Goal: Task Accomplishment & Management: Use online tool/utility

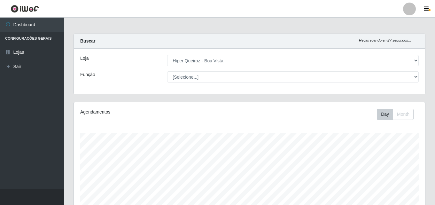
select select "514"
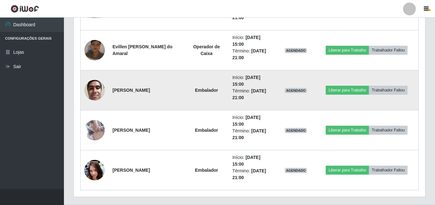
scroll to position [457, 0]
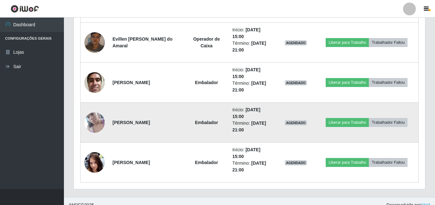
click at [99, 128] on img at bounding box center [94, 122] width 20 height 36
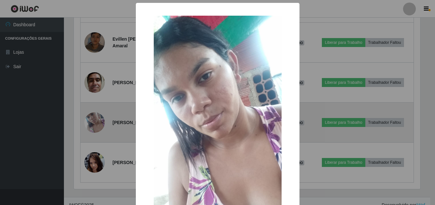
scroll to position [133, 348]
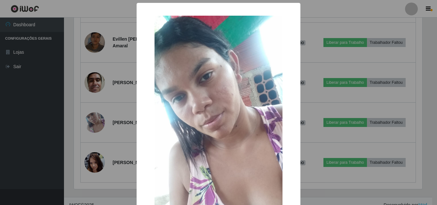
click at [97, 128] on div "× OK Cancel" at bounding box center [218, 102] width 437 height 205
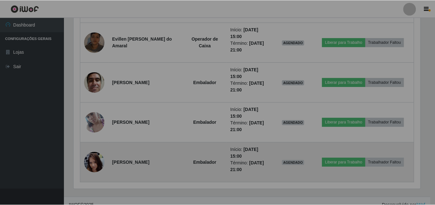
scroll to position [133, 351]
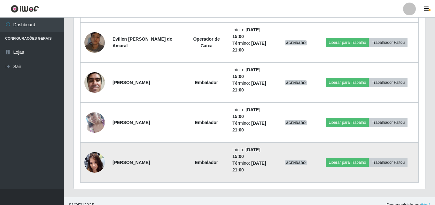
click at [91, 157] on img at bounding box center [94, 162] width 20 height 46
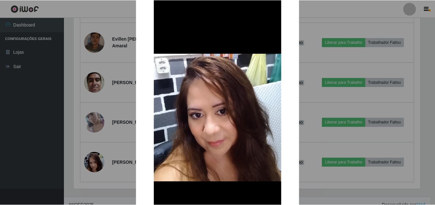
scroll to position [64, 0]
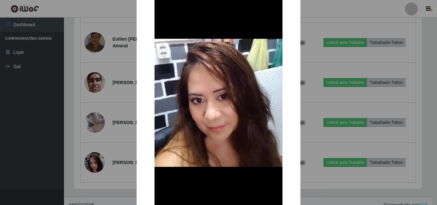
click at [95, 134] on div "× OK Cancel" at bounding box center [218, 102] width 437 height 205
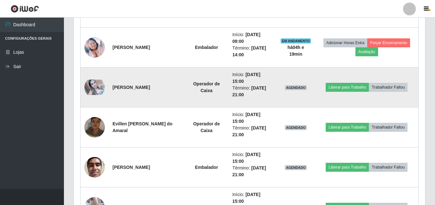
scroll to position [362, 0]
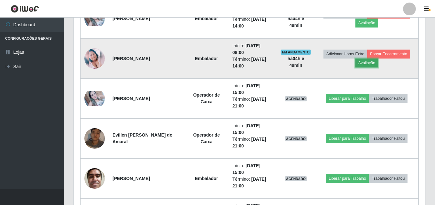
click at [367, 64] on button "Avaliação" at bounding box center [367, 63] width 23 height 9
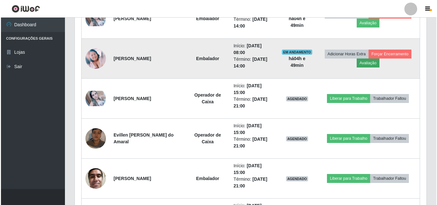
scroll to position [133, 348]
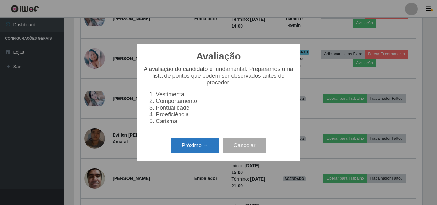
click at [194, 152] on button "Próximo →" at bounding box center [195, 145] width 49 height 15
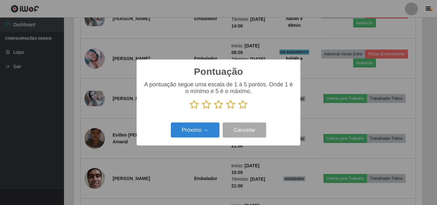
click at [207, 106] on icon at bounding box center [206, 105] width 9 height 10
click at [202, 109] on input "radio" at bounding box center [202, 109] width 0 height 0
click at [215, 107] on icon at bounding box center [218, 105] width 9 height 10
click at [214, 109] on input "radio" at bounding box center [214, 109] width 0 height 0
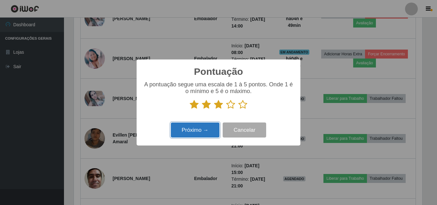
click at [192, 129] on button "Próximo →" at bounding box center [195, 129] width 49 height 15
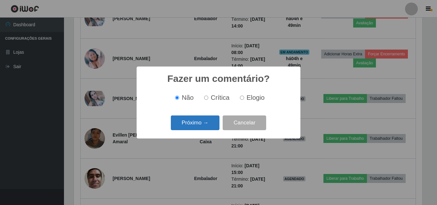
click at [190, 124] on button "Próximo →" at bounding box center [195, 122] width 49 height 15
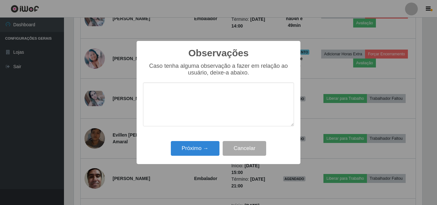
click at [192, 111] on textarea at bounding box center [218, 104] width 151 height 44
type textarea "c"
type textarea "f"
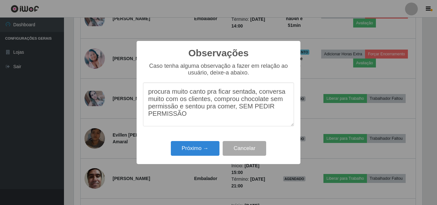
click at [224, 121] on textarea "procura muito canto pra ficar sentada, conversa muito com os clientes, comprou …" at bounding box center [218, 104] width 151 height 44
type textarea "procura muito canto pra ficar sentada, conversa muito com os clientes, comprou …"
click at [196, 146] on button "Próximo →" at bounding box center [195, 148] width 49 height 15
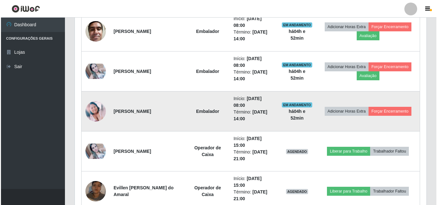
scroll to position [298, 0]
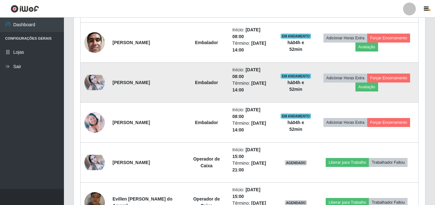
click at [99, 82] on img at bounding box center [94, 82] width 20 height 15
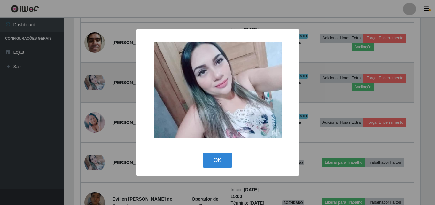
scroll to position [133, 348]
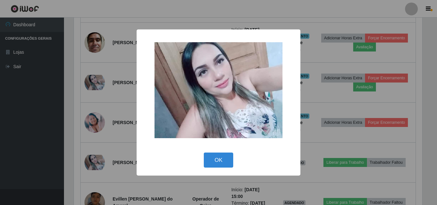
click at [98, 81] on div "× OK Cancel" at bounding box center [218, 102] width 437 height 205
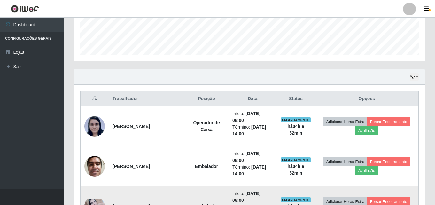
scroll to position [170, 0]
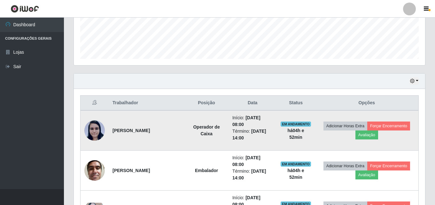
click at [94, 127] on img at bounding box center [94, 130] width 20 height 21
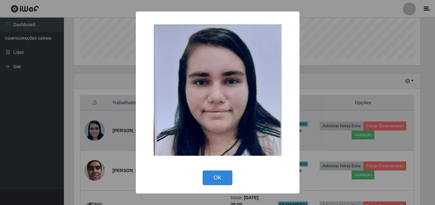
scroll to position [133, 348]
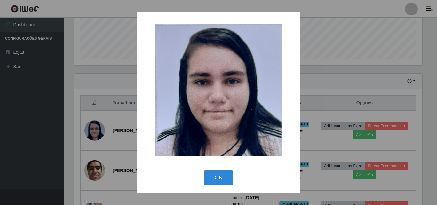
click at [97, 123] on div "× OK Cancel" at bounding box center [218, 102] width 437 height 205
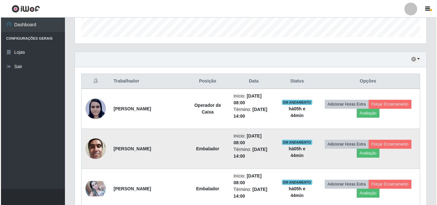
scroll to position [192, 0]
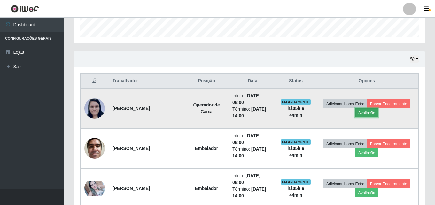
click at [369, 114] on button "Avaliação" at bounding box center [367, 112] width 23 height 9
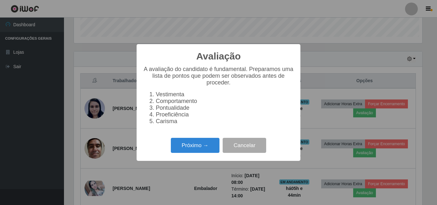
scroll to position [133, 348]
click at [194, 150] on button "Próximo →" at bounding box center [195, 145] width 49 height 15
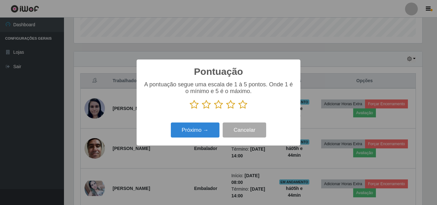
scroll to position [319562, 319347]
click at [242, 105] on icon at bounding box center [242, 105] width 9 height 10
click at [238, 109] on input "radio" at bounding box center [238, 109] width 0 height 0
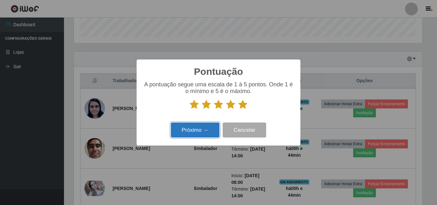
click at [182, 129] on button "Próximo →" at bounding box center [195, 129] width 49 height 15
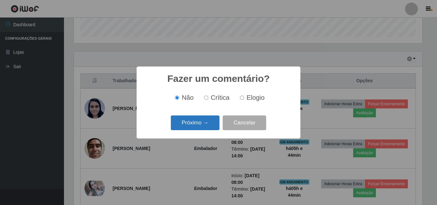
click at [191, 126] on button "Próximo →" at bounding box center [195, 122] width 49 height 15
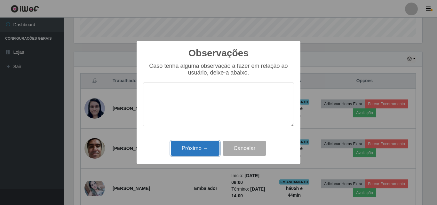
click at [186, 142] on button "Próximo →" at bounding box center [195, 148] width 49 height 15
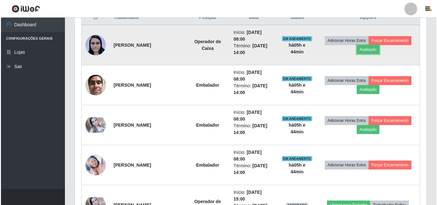
scroll to position [256, 0]
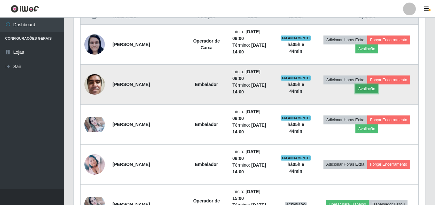
click at [372, 88] on button "Avaliação" at bounding box center [367, 88] width 23 height 9
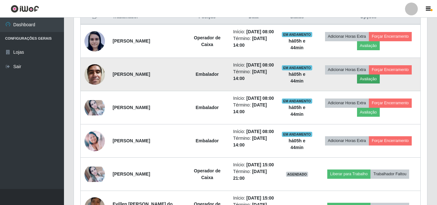
scroll to position [133, 348]
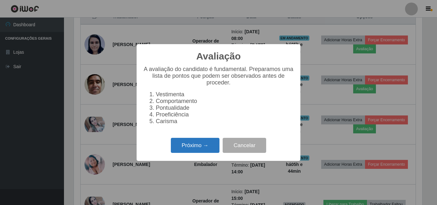
click at [198, 150] on button "Próximo →" at bounding box center [195, 145] width 49 height 15
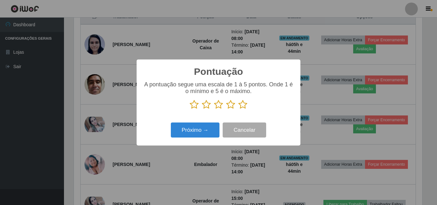
scroll to position [319562, 319347]
click at [231, 106] on icon at bounding box center [230, 105] width 9 height 10
click at [226, 109] on input "radio" at bounding box center [226, 109] width 0 height 0
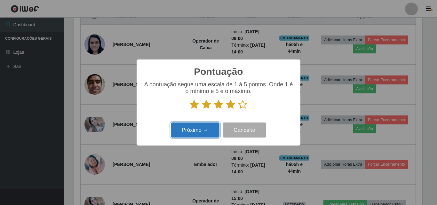
click at [197, 129] on button "Próximo →" at bounding box center [195, 129] width 49 height 15
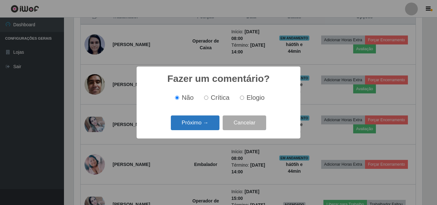
click at [201, 122] on button "Próximo →" at bounding box center [195, 122] width 49 height 15
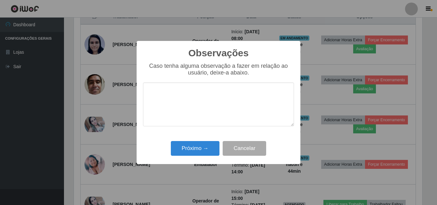
click at [177, 103] on textarea at bounding box center [218, 104] width 151 height 44
type textarea "a"
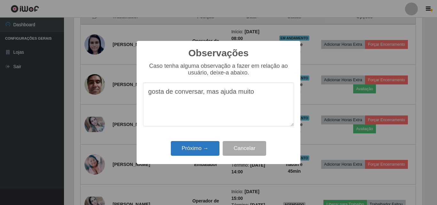
type textarea "gosta de conversar, mas ajuda muito"
click at [201, 148] on button "Próximo →" at bounding box center [195, 148] width 49 height 15
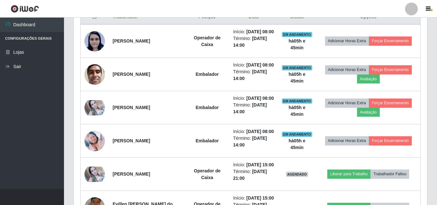
scroll to position [133, 351]
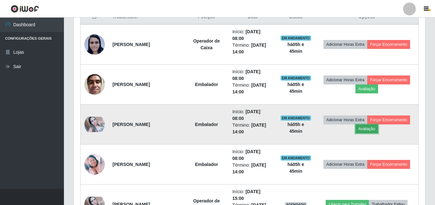
click at [368, 129] on button "Avaliação" at bounding box center [367, 128] width 23 height 9
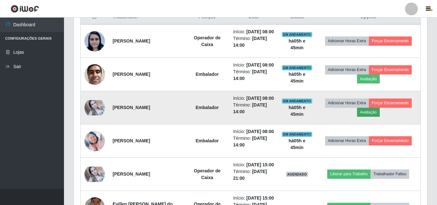
scroll to position [133, 348]
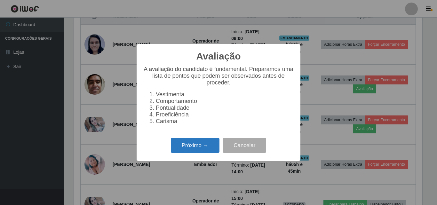
click at [195, 152] on button "Próximo →" at bounding box center [195, 145] width 49 height 15
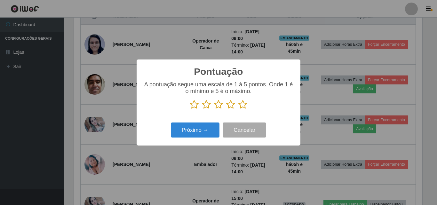
click at [230, 105] on icon at bounding box center [230, 105] width 9 height 10
click at [226, 109] on input "radio" at bounding box center [226, 109] width 0 height 0
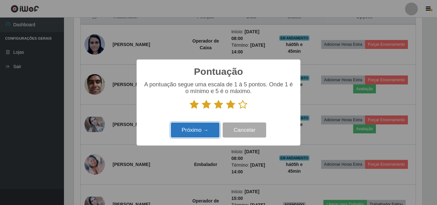
click at [198, 127] on button "Próximo →" at bounding box center [195, 129] width 49 height 15
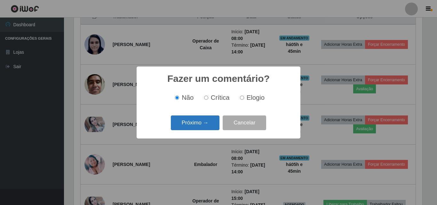
click at [202, 122] on button "Próximo →" at bounding box center [195, 122] width 49 height 15
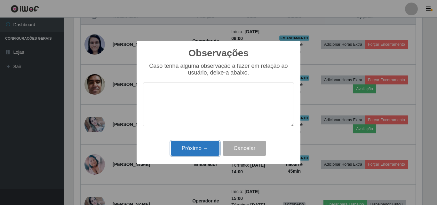
click at [194, 156] on button "Próximo →" at bounding box center [195, 148] width 49 height 15
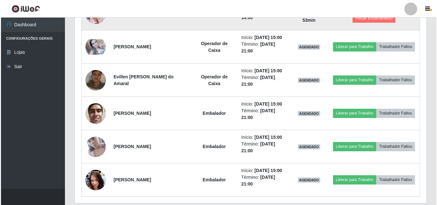
scroll to position [405, 0]
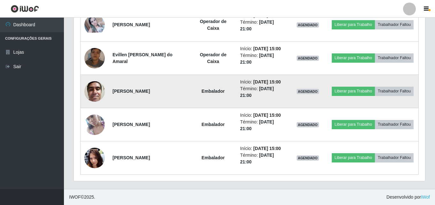
click at [98, 88] on img at bounding box center [94, 91] width 20 height 27
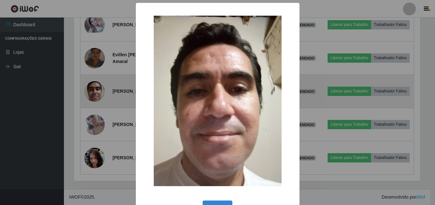
scroll to position [133, 348]
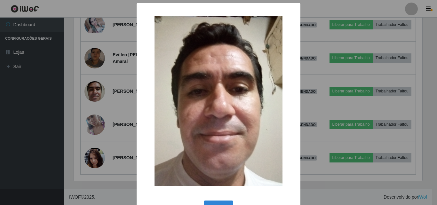
click at [31, 113] on div "× OK Cancel" at bounding box center [218, 102] width 437 height 205
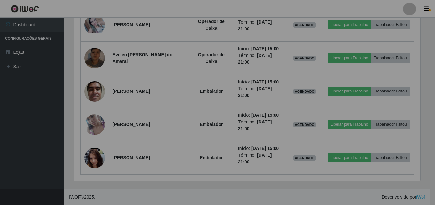
scroll to position [133, 351]
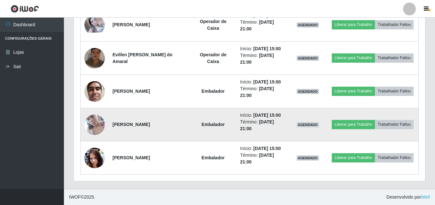
click at [91, 125] on img at bounding box center [94, 124] width 20 height 36
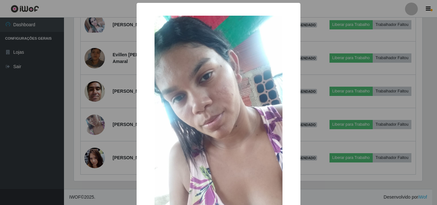
click at [5, 131] on div "× OK Cancel" at bounding box center [218, 102] width 437 height 205
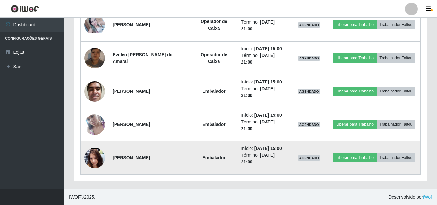
scroll to position [133, 351]
click at [97, 155] on img at bounding box center [94, 158] width 20 height 46
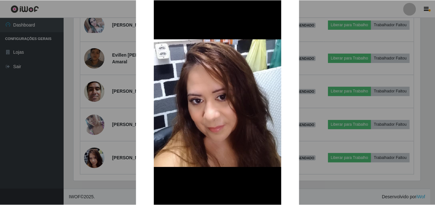
scroll to position [64, 0]
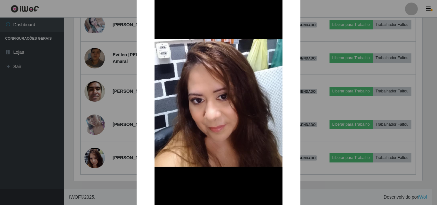
click at [47, 143] on div "× OK Cancel" at bounding box center [218, 102] width 437 height 205
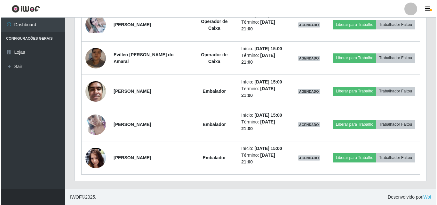
scroll to position [373, 0]
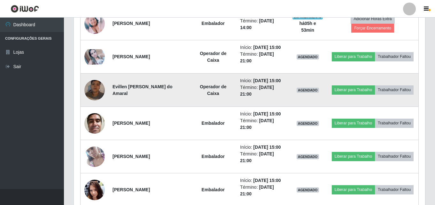
click at [94, 93] on img at bounding box center [94, 90] width 20 height 36
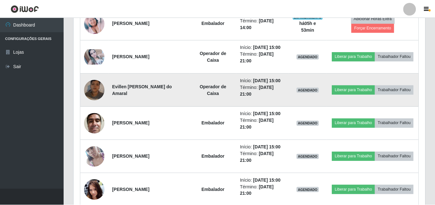
scroll to position [133, 348]
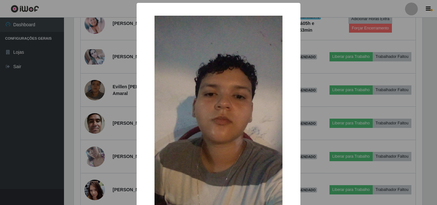
click at [31, 109] on div "× OK Cancel" at bounding box center [218, 102] width 437 height 205
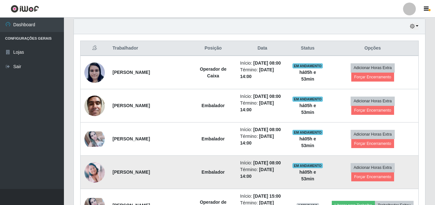
scroll to position [213, 0]
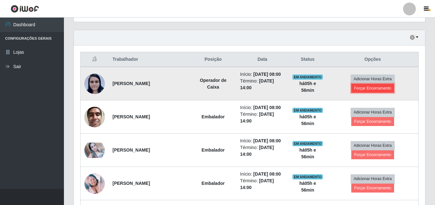
click at [366, 90] on button "Forçar Encerramento" at bounding box center [372, 88] width 43 height 9
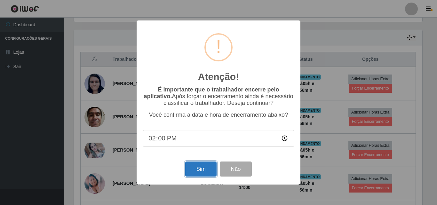
click at [192, 169] on button "Sim" at bounding box center [200, 168] width 31 height 15
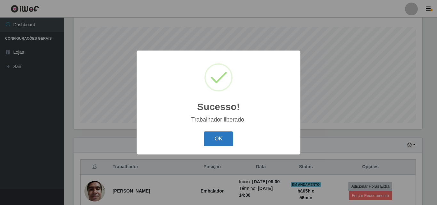
click at [210, 138] on button "OK" at bounding box center [219, 138] width 30 height 15
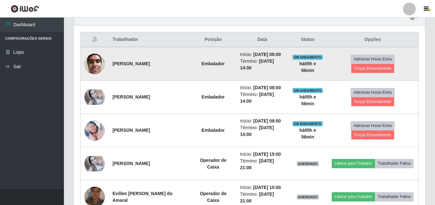
scroll to position [234, 0]
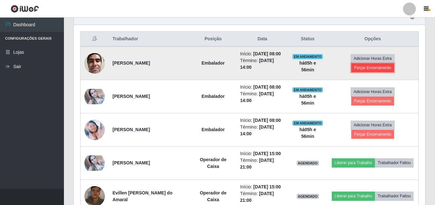
click at [373, 69] on button "Forçar Encerramento" at bounding box center [372, 67] width 43 height 9
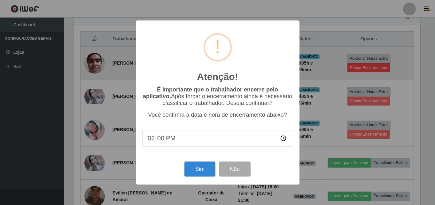
scroll to position [133, 348]
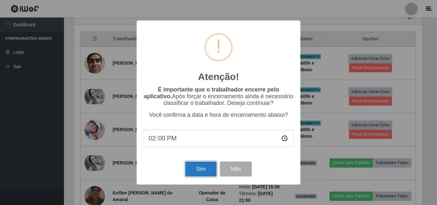
click at [201, 173] on button "Sim" at bounding box center [200, 168] width 31 height 15
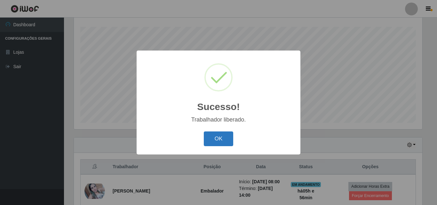
click at [217, 138] on button "OK" at bounding box center [219, 138] width 30 height 15
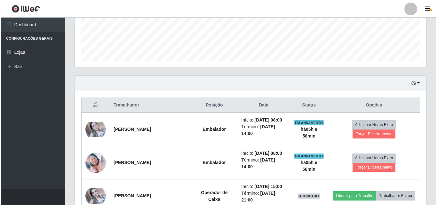
scroll to position [170, 0]
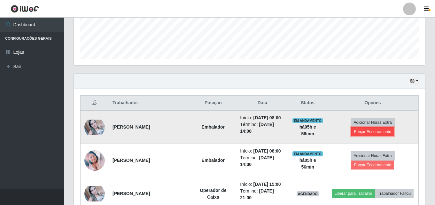
click at [380, 130] on button "Forçar Encerramento" at bounding box center [372, 131] width 43 height 9
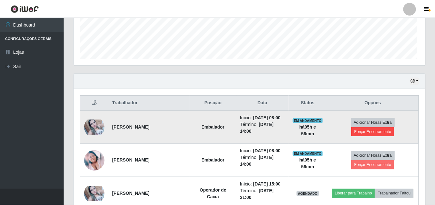
scroll to position [133, 348]
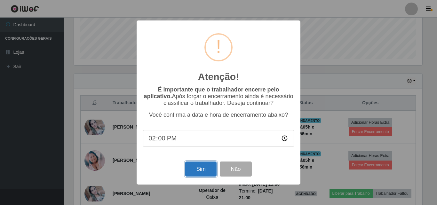
click at [200, 169] on button "Sim" at bounding box center [200, 168] width 31 height 15
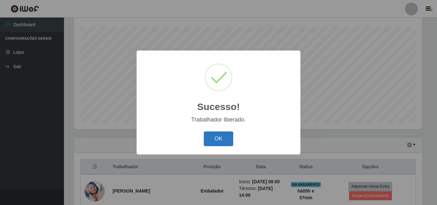
click at [226, 140] on button "OK" at bounding box center [219, 138] width 30 height 15
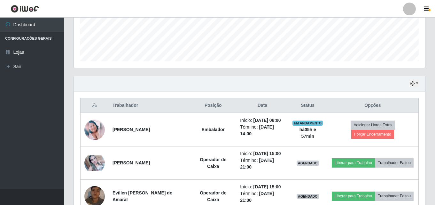
scroll to position [170, 0]
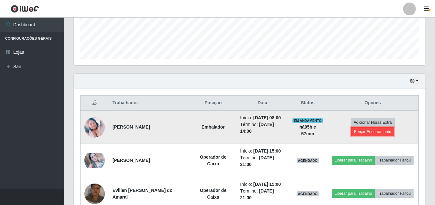
click at [379, 133] on button "Forçar Encerramento" at bounding box center [372, 131] width 43 height 9
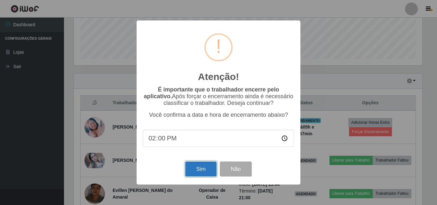
click at [197, 170] on button "Sim" at bounding box center [200, 168] width 31 height 15
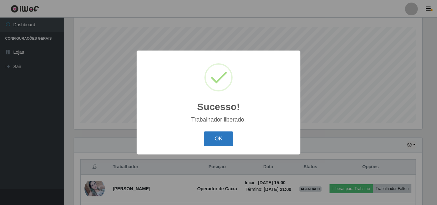
click at [220, 141] on button "OK" at bounding box center [219, 138] width 30 height 15
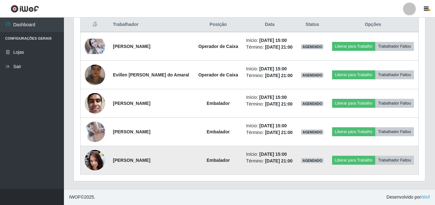
click at [95, 158] on img at bounding box center [95, 160] width 20 height 46
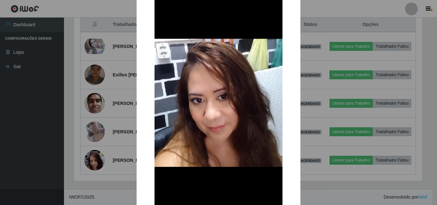
click at [72, 130] on div "× OK Cancel" at bounding box center [218, 102] width 437 height 205
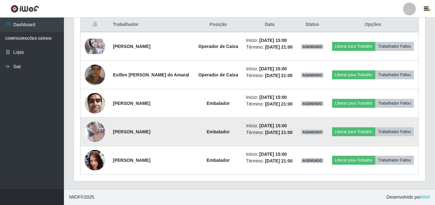
click at [93, 134] on img at bounding box center [95, 131] width 20 height 36
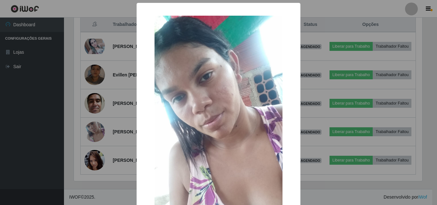
click at [95, 132] on div "× OK Cancel" at bounding box center [218, 102] width 437 height 205
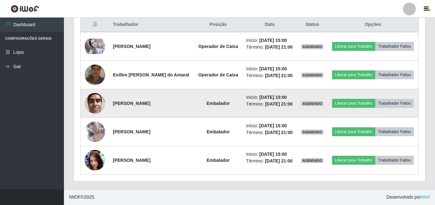
click at [98, 108] on img at bounding box center [95, 103] width 20 height 27
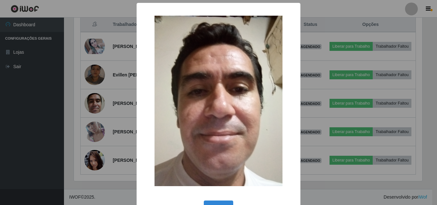
click at [77, 112] on div "× OK Cancel" at bounding box center [218, 102] width 437 height 205
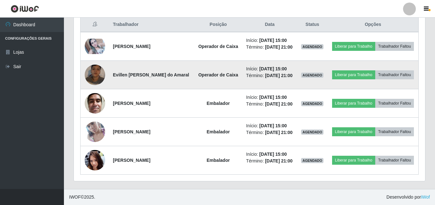
click at [92, 72] on img at bounding box center [95, 75] width 20 height 36
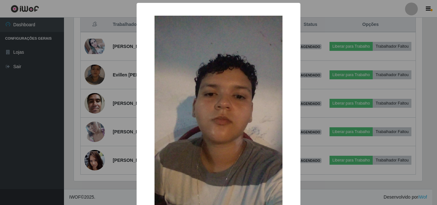
click at [89, 99] on div "× OK Cancel" at bounding box center [218, 102] width 437 height 205
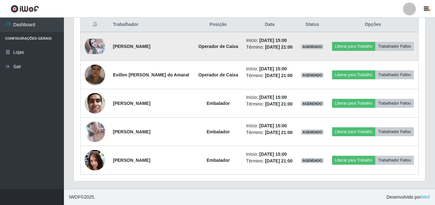
click at [88, 48] on img at bounding box center [95, 46] width 20 height 15
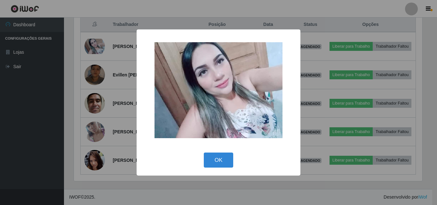
click at [56, 82] on div "× OK Cancel" at bounding box center [218, 102] width 437 height 205
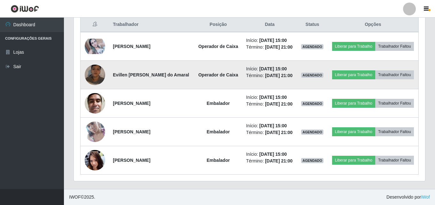
click at [95, 77] on img at bounding box center [95, 75] width 20 height 36
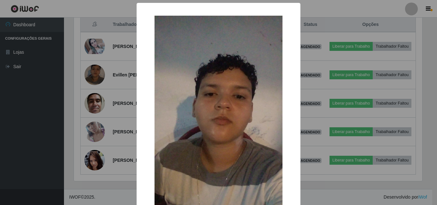
click at [90, 97] on div "× OK Cancel" at bounding box center [218, 102] width 437 height 205
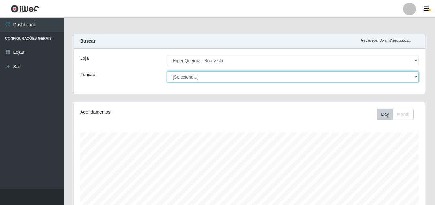
click at [241, 81] on select "[Selecione...] Embalador Embalador + Embalador ++ Operador de Caixa Operador de…" at bounding box center [293, 76] width 252 height 11
click at [167, 71] on select "[Selecione...] Embalador Embalador + Embalador ++ Operador de Caixa Operador de…" at bounding box center [293, 76] width 252 height 11
click at [229, 77] on select "[Selecione...] Embalador Embalador + Embalador ++ Operador de Caixa Operador de…" at bounding box center [293, 76] width 252 height 11
click at [167, 71] on select "[Selecione...] Embalador Embalador + Embalador ++ Operador de Caixa Operador de…" at bounding box center [293, 76] width 252 height 11
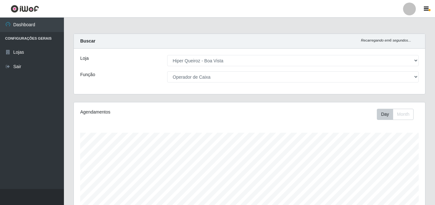
click at [231, 86] on div "Loja [Selecione...] Hiper Queiroz - Boa Vista Função [Selecione...] Embalador E…" at bounding box center [249, 71] width 351 height 45
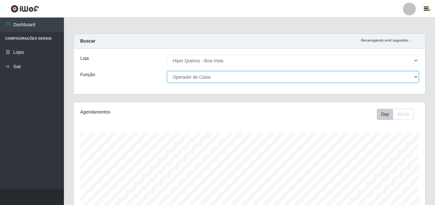
click at [230, 80] on select "[Selecione...] Embalador Embalador + Embalador ++ Operador de Caixa Operador de…" at bounding box center [293, 76] width 252 height 11
select select "[Selecione...]"
click at [167, 71] on select "[Selecione...] Embalador Embalador + Embalador ++ Operador de Caixa Operador de…" at bounding box center [293, 76] width 252 height 11
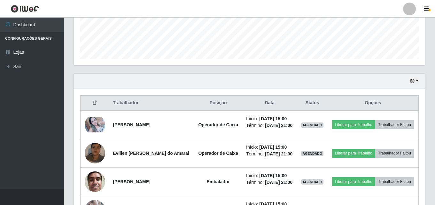
scroll to position [248, 0]
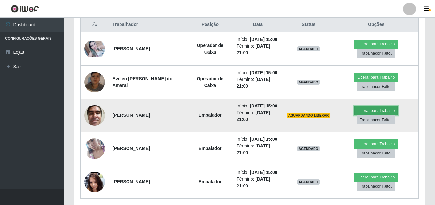
click at [380, 113] on button "Liberar para Trabalho" at bounding box center [376, 110] width 43 height 9
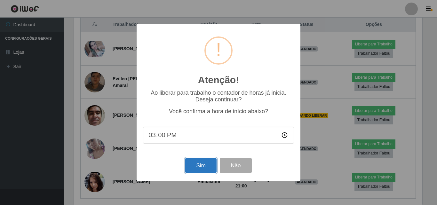
click at [205, 167] on button "Sim" at bounding box center [200, 165] width 31 height 15
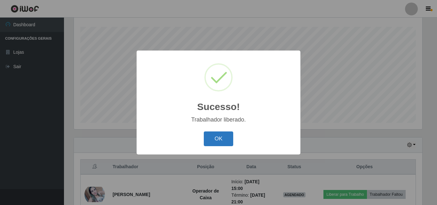
click at [223, 142] on button "OK" at bounding box center [219, 138] width 30 height 15
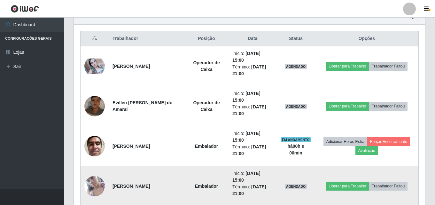
scroll to position [234, 0]
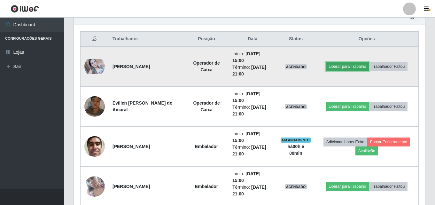
click at [356, 68] on button "Liberar para Trabalho" at bounding box center [347, 66] width 43 height 9
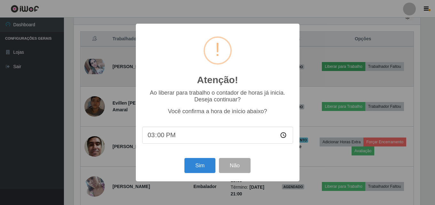
scroll to position [133, 348]
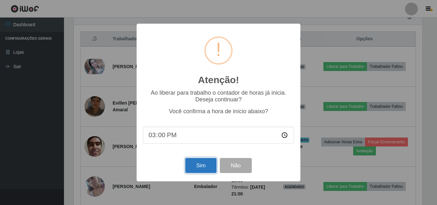
click at [201, 171] on button "Sim" at bounding box center [200, 165] width 31 height 15
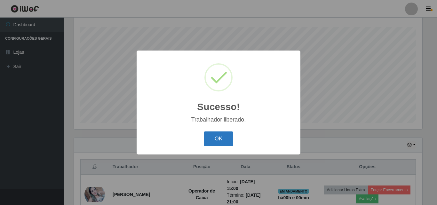
click at [229, 136] on button "OK" at bounding box center [219, 138] width 30 height 15
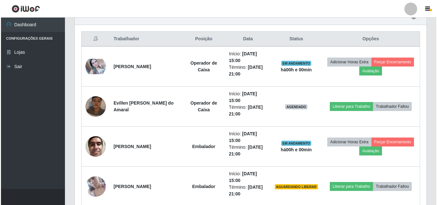
scroll to position [266, 0]
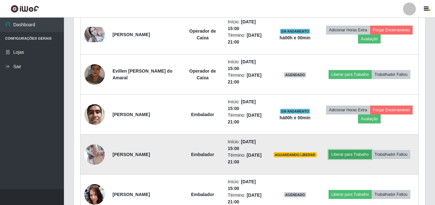
click at [356, 154] on button "Liberar para Trabalho" at bounding box center [350, 154] width 43 height 9
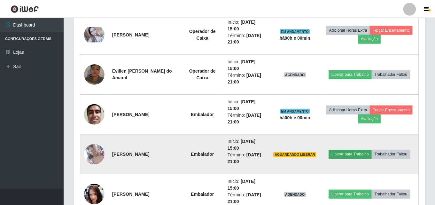
scroll to position [133, 348]
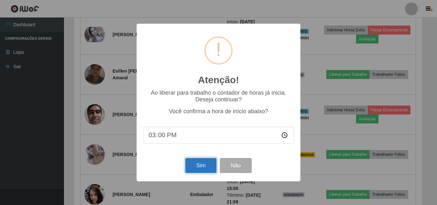
click at [204, 168] on button "Sim" at bounding box center [200, 165] width 31 height 15
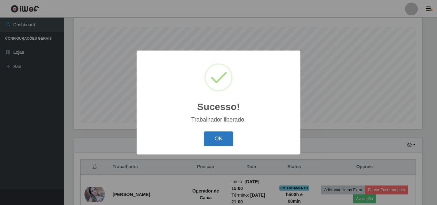
click at [220, 141] on button "OK" at bounding box center [219, 138] width 30 height 15
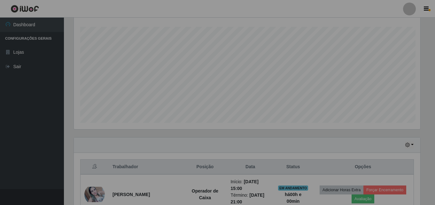
scroll to position [319562, 319344]
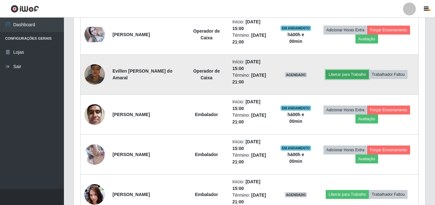
click at [361, 75] on button "Liberar para Trabalho" at bounding box center [347, 74] width 43 height 9
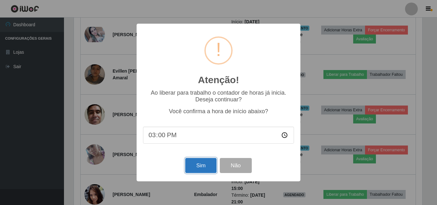
click at [206, 164] on button "Sim" at bounding box center [200, 165] width 31 height 15
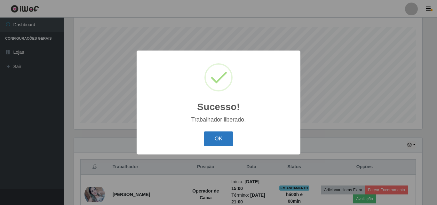
click at [221, 139] on button "OK" at bounding box center [219, 138] width 30 height 15
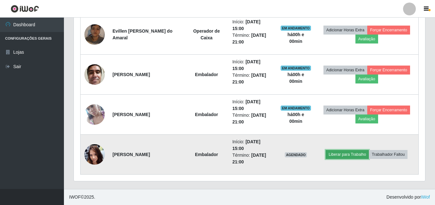
click at [363, 157] on button "Liberar para Trabalho" at bounding box center [347, 154] width 43 height 9
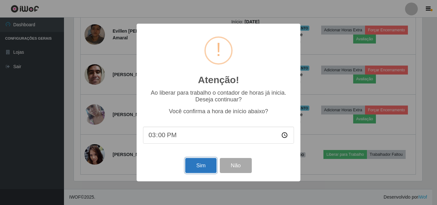
click at [199, 170] on button "Sim" at bounding box center [200, 165] width 31 height 15
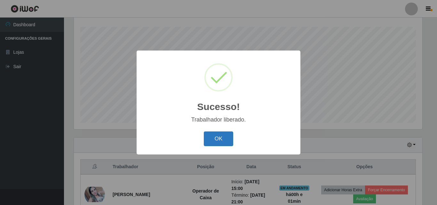
click at [229, 143] on button "OK" at bounding box center [219, 138] width 30 height 15
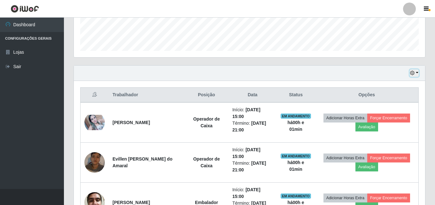
click at [414, 73] on icon "button" at bounding box center [412, 73] width 4 height 4
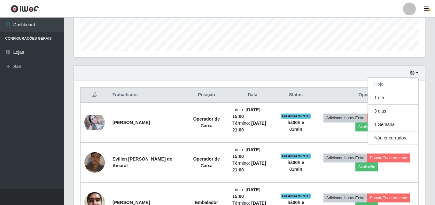
click at [341, 73] on div "Hoje 1 dia 3 dias 1 Semana Não encerrados" at bounding box center [249, 73] width 351 height 15
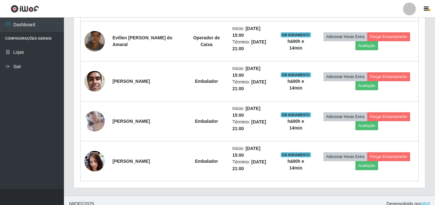
scroll to position [306, 0]
